Goal: Task Accomplishment & Management: Use online tool/utility

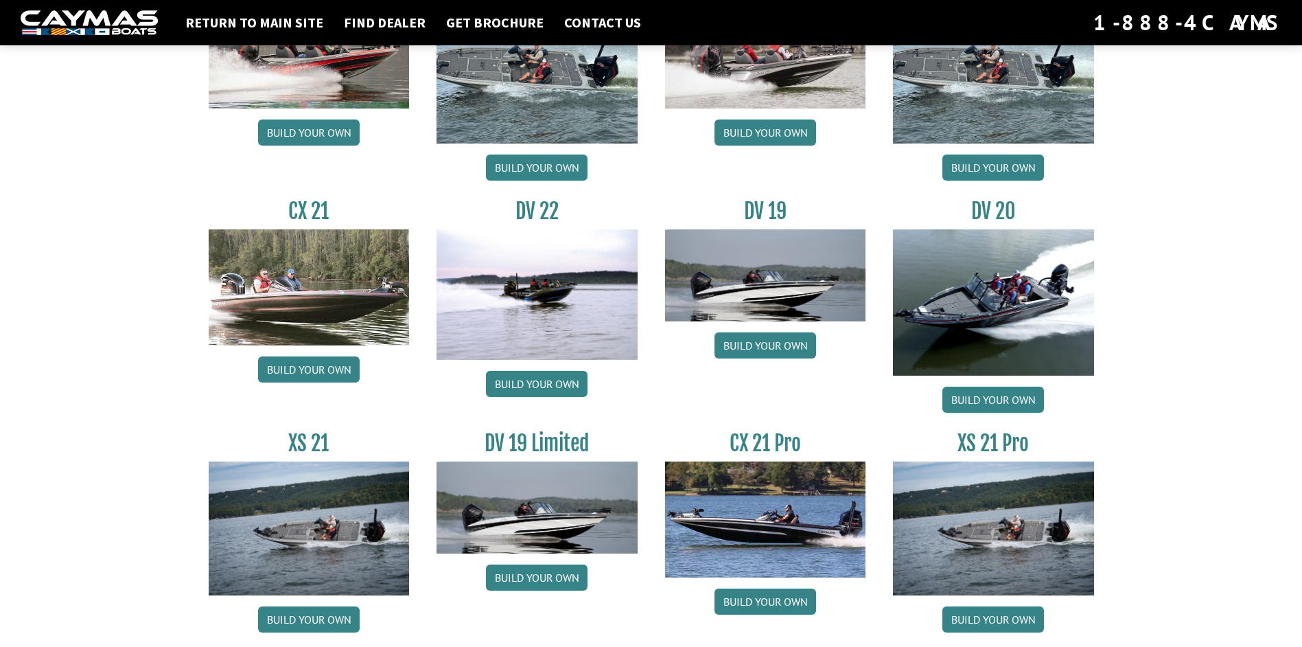
scroll to position [1535, 0]
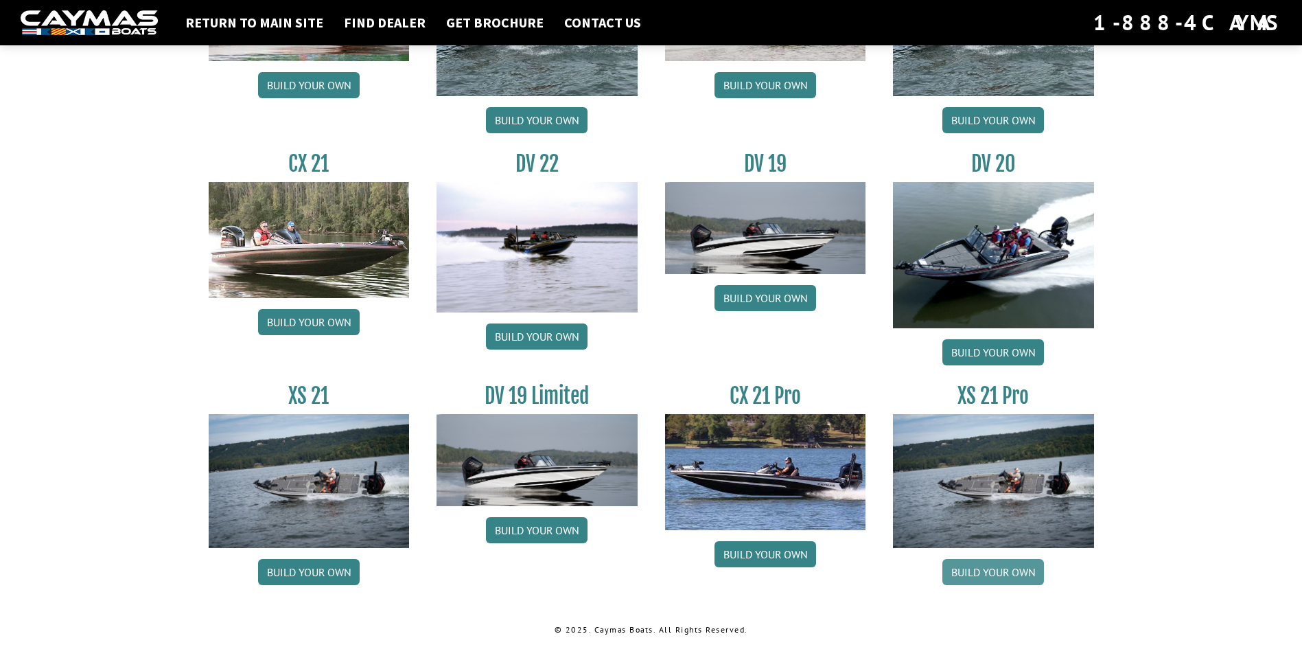
click at [978, 575] on link "Build your own" at bounding box center [993, 572] width 102 height 26
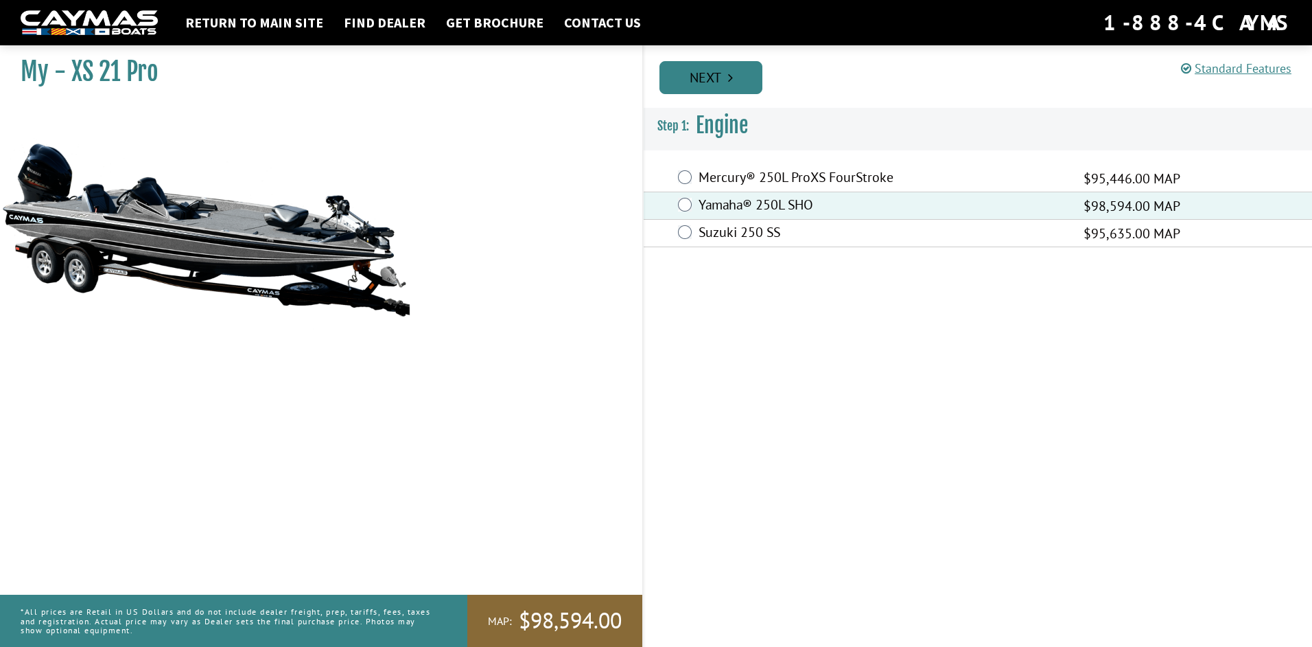
click at [709, 74] on link "Next" at bounding box center [711, 77] width 103 height 33
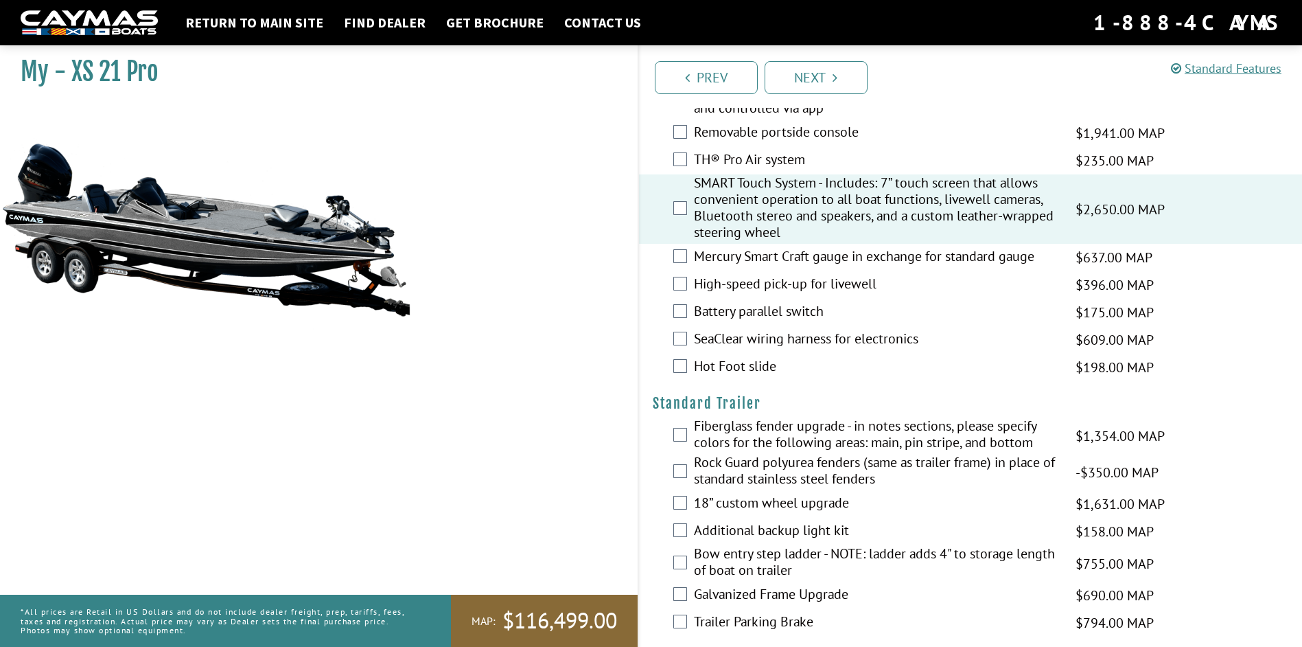
scroll to position [1579, 0]
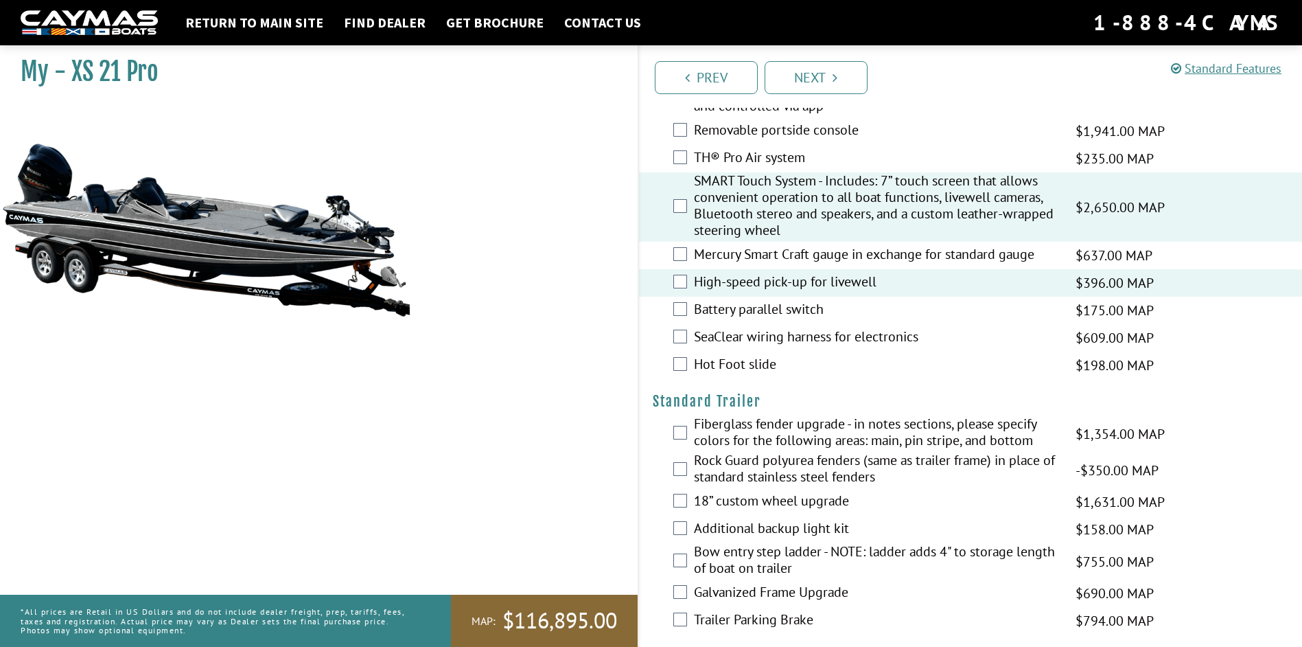
click at [691, 248] on div "Mercury Smart Craft gauge in exchange for standard gauge $637.00 MAP $752.00 MS…" at bounding box center [971, 255] width 664 height 27
